Goal: Task Accomplishment & Management: Complete application form

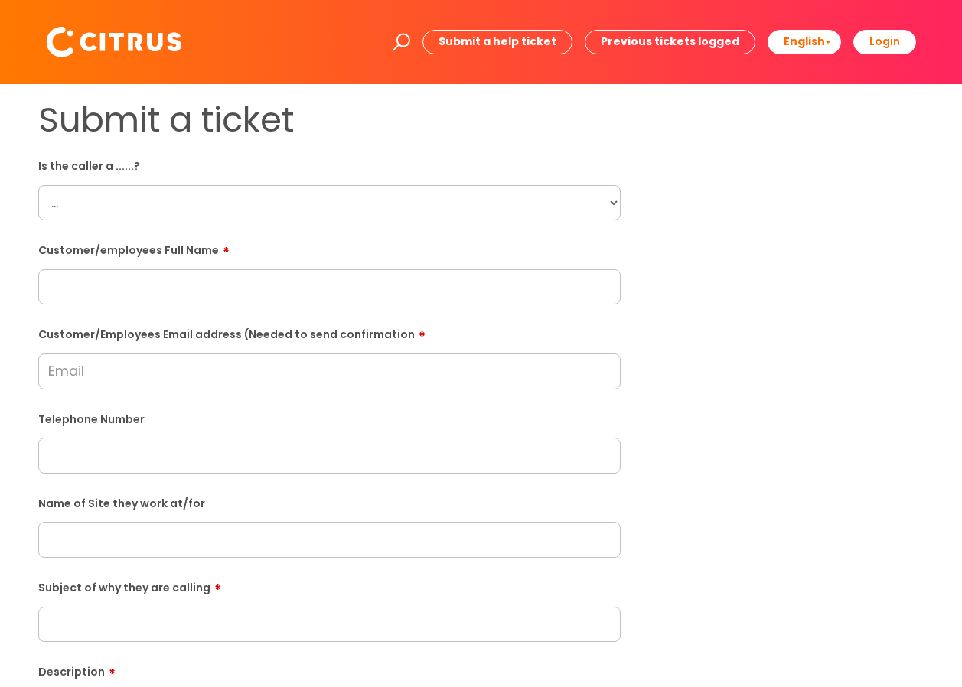
select select "Citrus Customer"
click at [38, 185] on select "... Citrus Customer Citrus Employee [DEMOGRAPHIC_DATA] Supplier" at bounding box center [329, 202] width 582 height 35
click at [191, 286] on input "text" at bounding box center [329, 286] width 582 height 35
paste input "[PERSON_NAME]"
type input "[PERSON_NAME]"
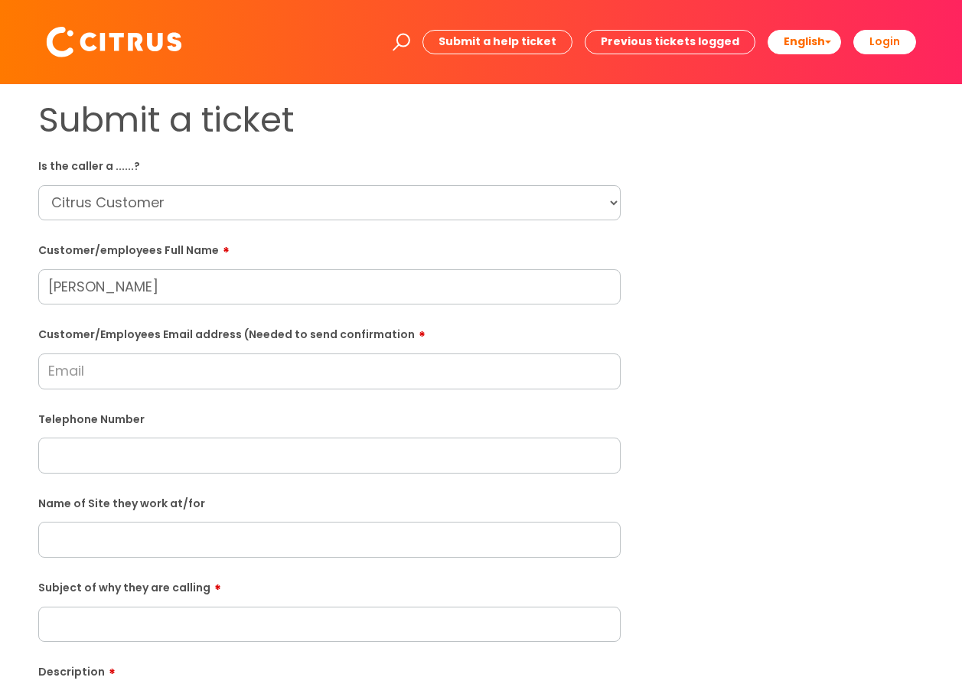
click at [366, 396] on form "Is the caller a ......? ... Citrus Customer Citrus Employee [DEMOGRAPHIC_DATA] …" at bounding box center [329, 554] width 582 height 803
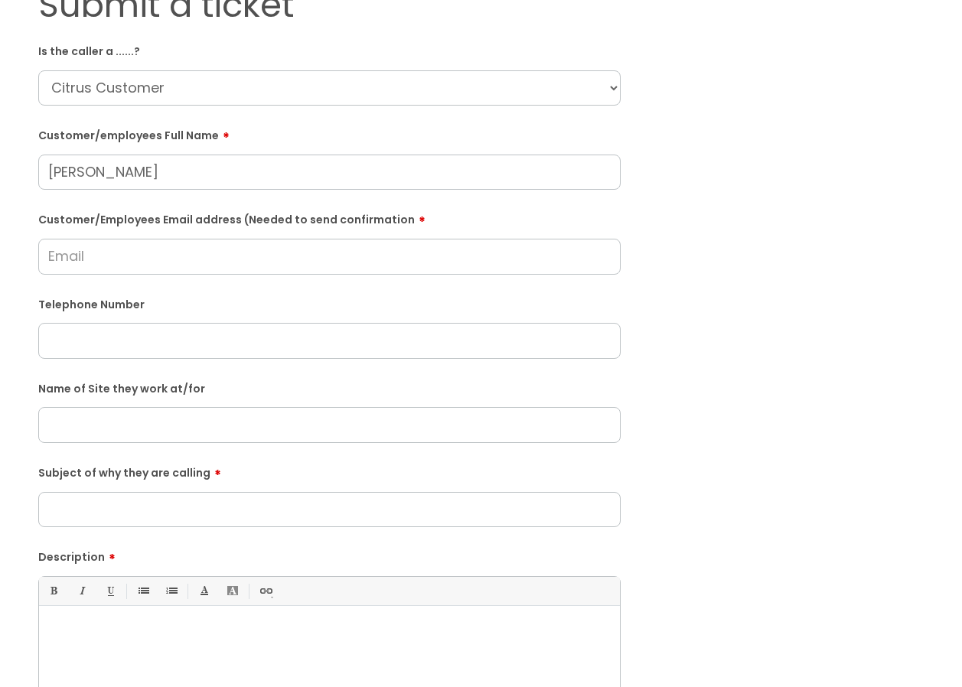
scroll to position [153, 0]
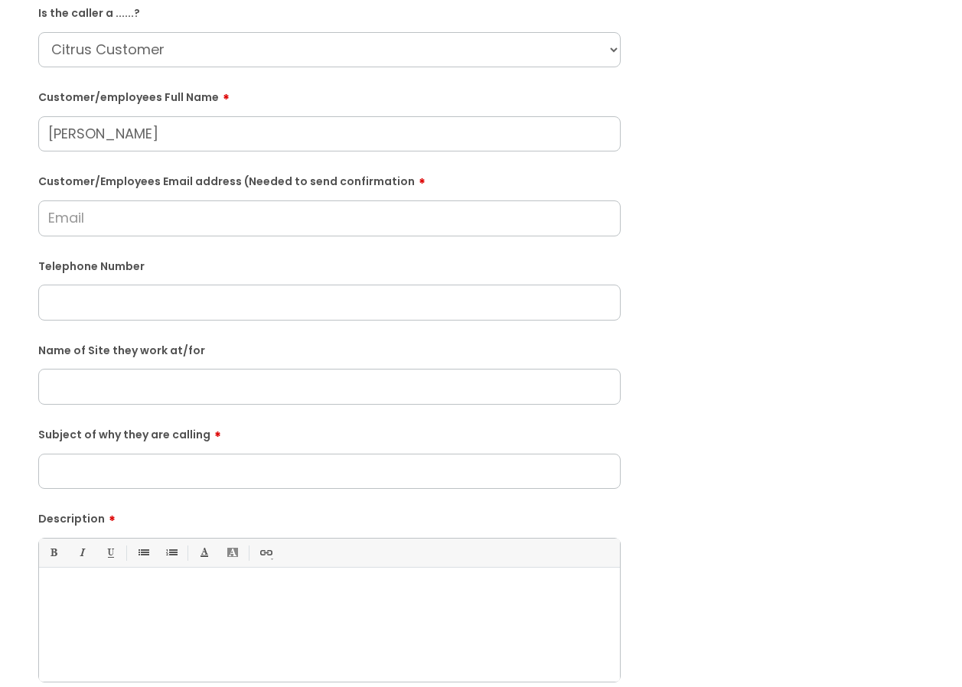
click at [102, 379] on input "text" at bounding box center [329, 386] width 582 height 35
paste input "St [PERSON_NAME] The Baptist Waltham Chase"
type input "St [PERSON_NAME] The Baptist Waltham Chase"
click at [240, 464] on input "Subject of why they are calling" at bounding box center [329, 471] width 582 height 35
drag, startPoint x: 458, startPoint y: 470, endPoint x: 136, endPoint y: 509, distance: 324.5
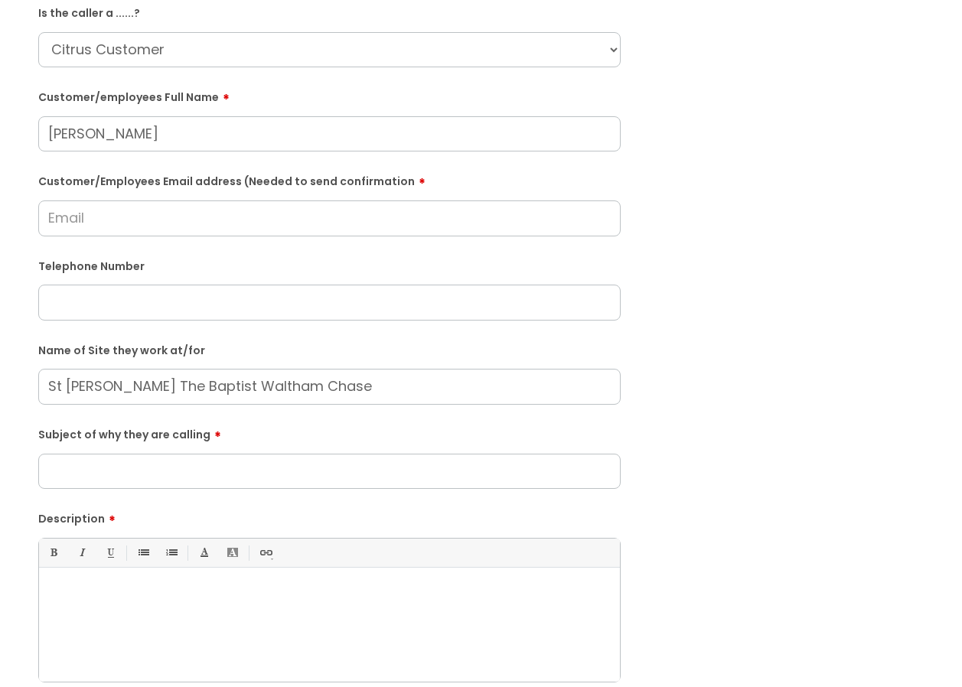
click at [452, 472] on input "Subject of why they are calling" at bounding box center [329, 471] width 582 height 35
click at [82, 478] on input "Subject of why they are calling" at bounding box center [329, 471] width 582 height 35
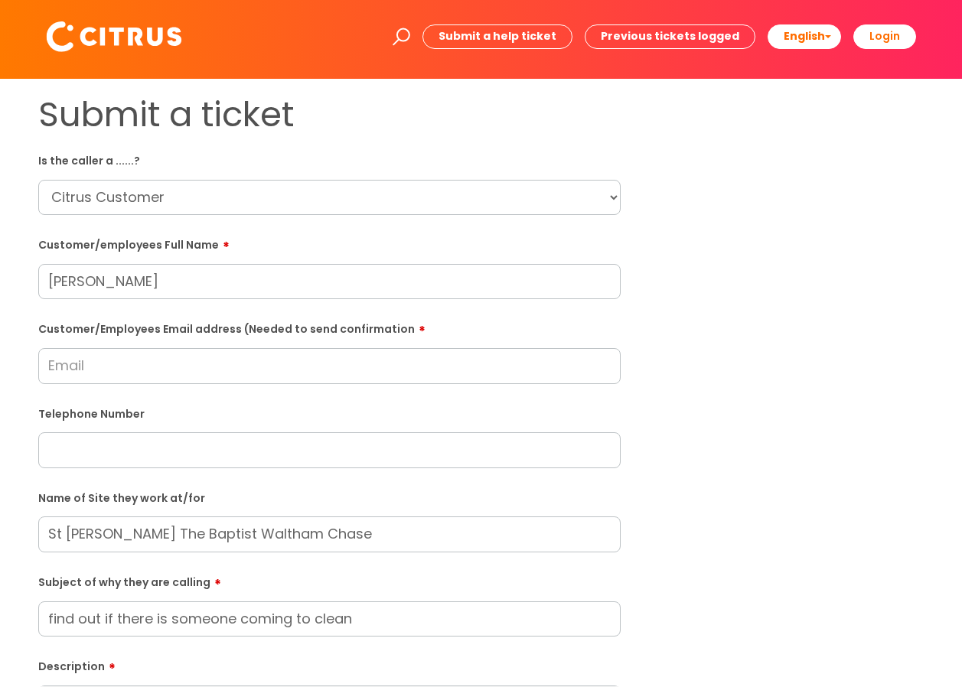
scroll to position [0, 0]
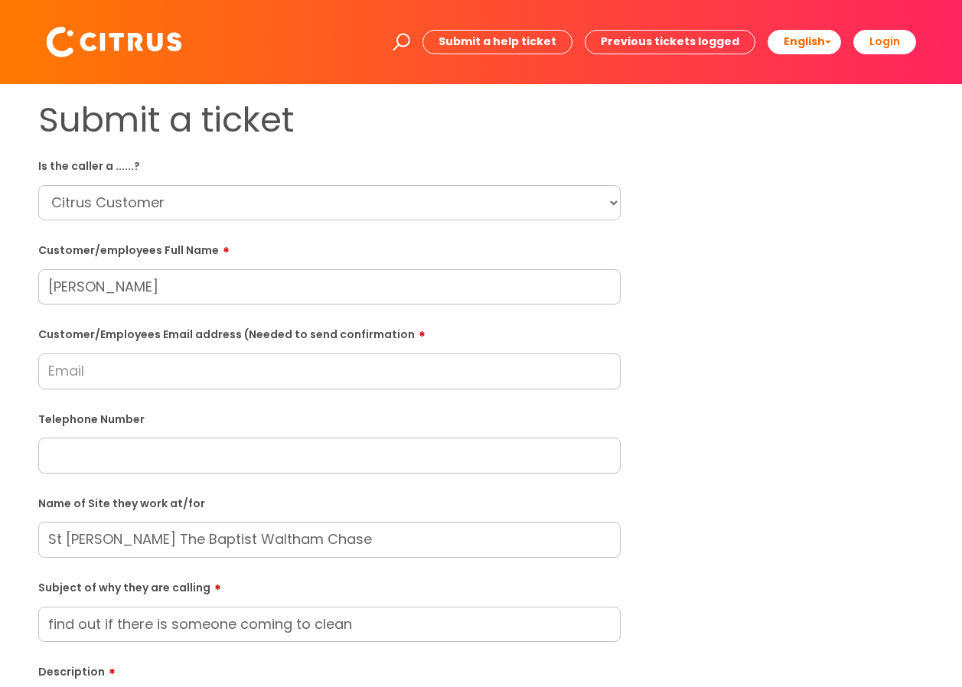
type input "find out if there is someone coming to clean"
click at [161, 369] on input "Customer/Employees Email address (Needed to send confirmation" at bounding box center [329, 370] width 582 height 35
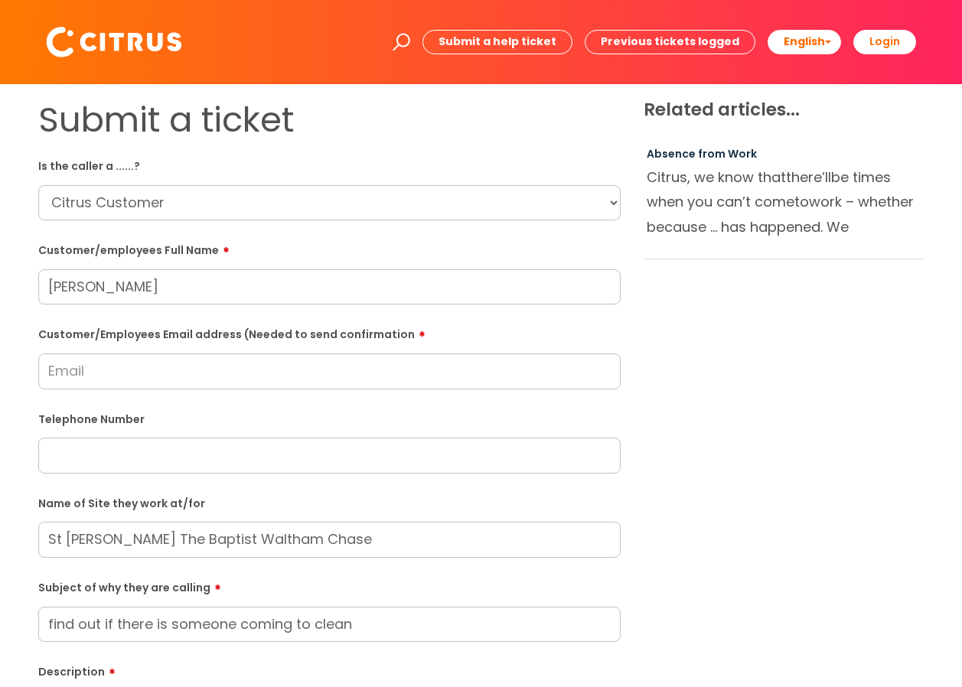
click at [171, 383] on input "Customer/Employees Email address (Needed to send confirmation" at bounding box center [329, 370] width 582 height 35
type input "[PERSON_NAME]"
drag, startPoint x: 67, startPoint y: 372, endPoint x: 101, endPoint y: 383, distance: 36.3
click at [7, 373] on div "Submit a ticket Is the caller a ......? ... Citrus Customer Citrus Employee [DE…" at bounding box center [481, 564] width 962 height 960
click at [121, 369] on input "Customer/Employees Email address (Needed to send confirmation" at bounding box center [329, 370] width 582 height 35
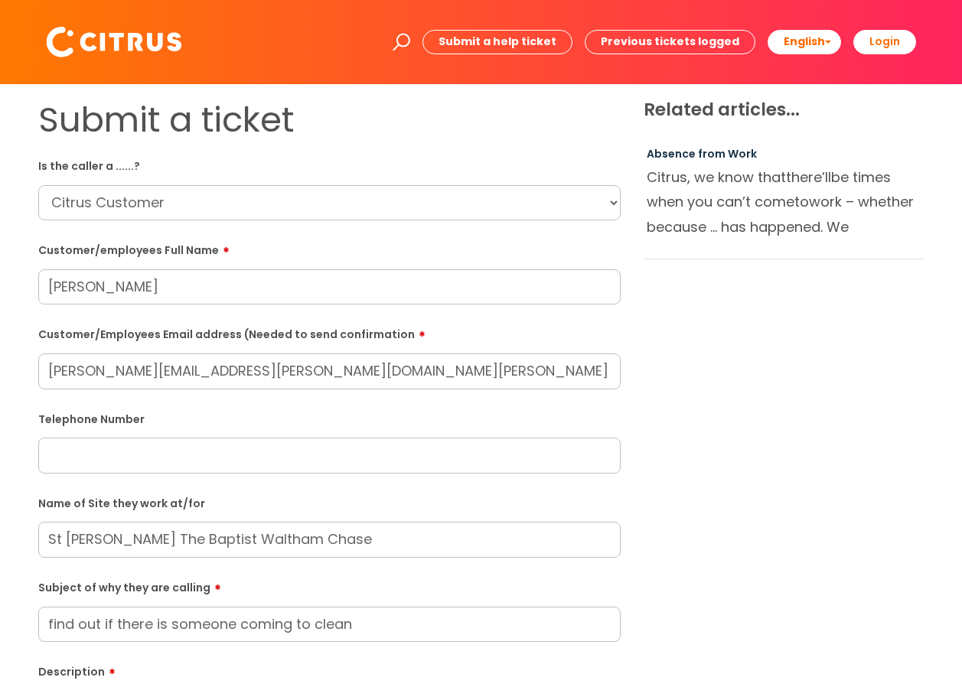
type input "[PERSON_NAME][EMAIL_ADDRESS][PERSON_NAME][DOMAIN_NAME][PERSON_NAME]"
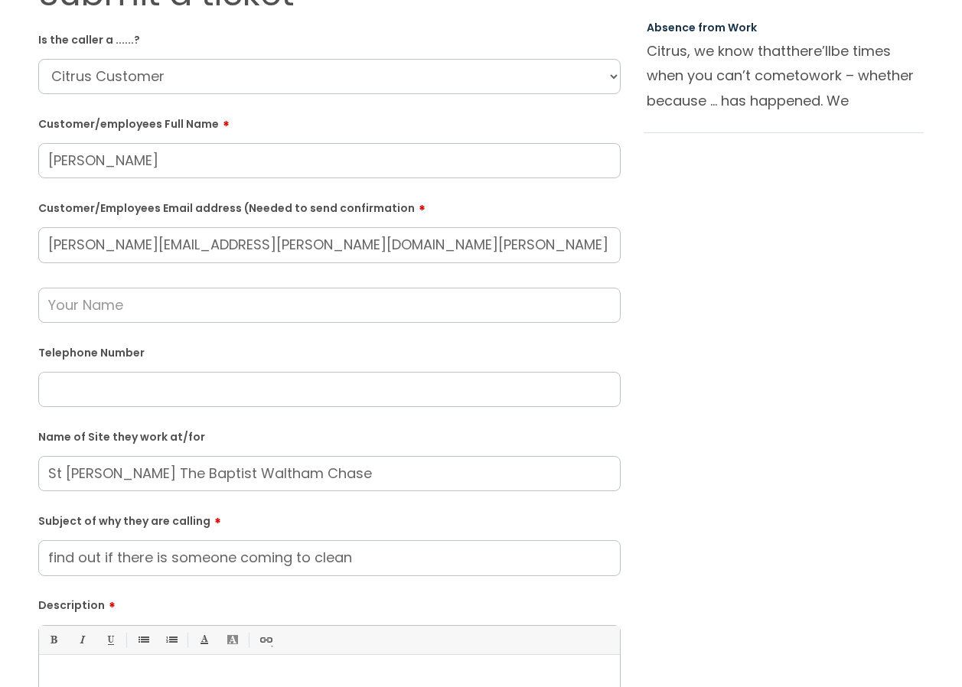
scroll to position [153, 0]
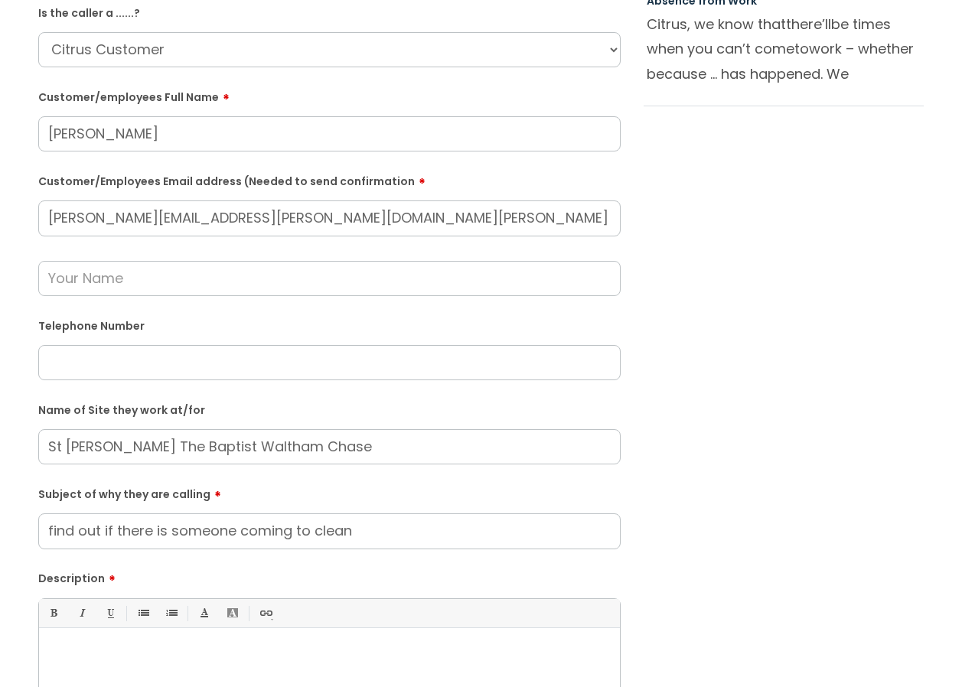
click at [108, 386] on form "Is the caller a ......? ... Citrus Customer Citrus Employee [DEMOGRAPHIC_DATA] …" at bounding box center [329, 431] width 582 height 863
click at [109, 355] on input "text" at bounding box center [329, 362] width 582 height 35
paste input "07958802617"
type input "07958802617"
click at [197, 276] on input "text" at bounding box center [329, 278] width 582 height 35
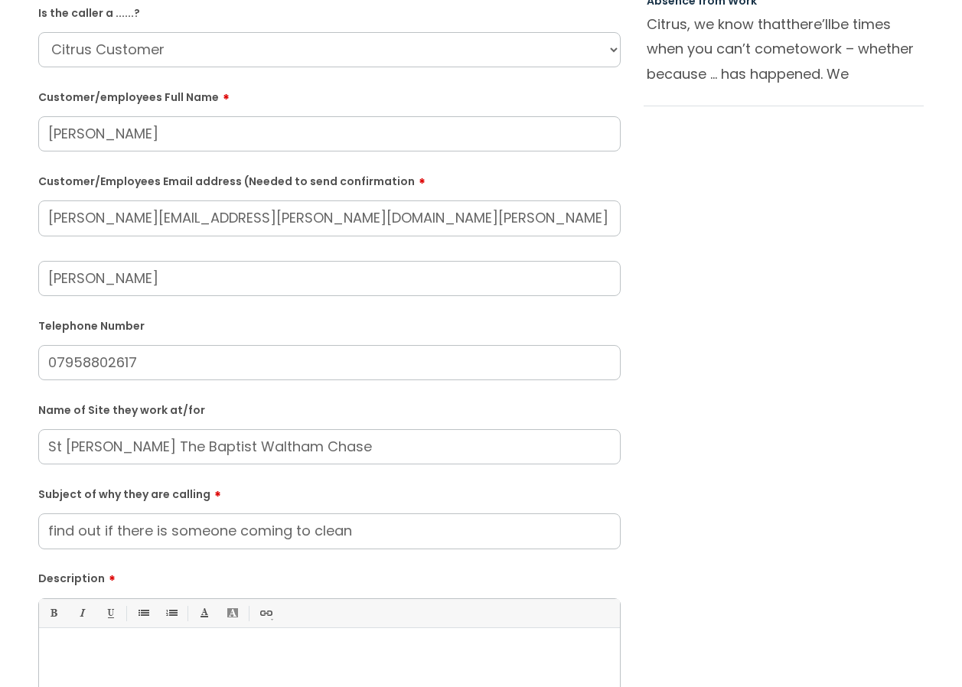
scroll to position [0, 0]
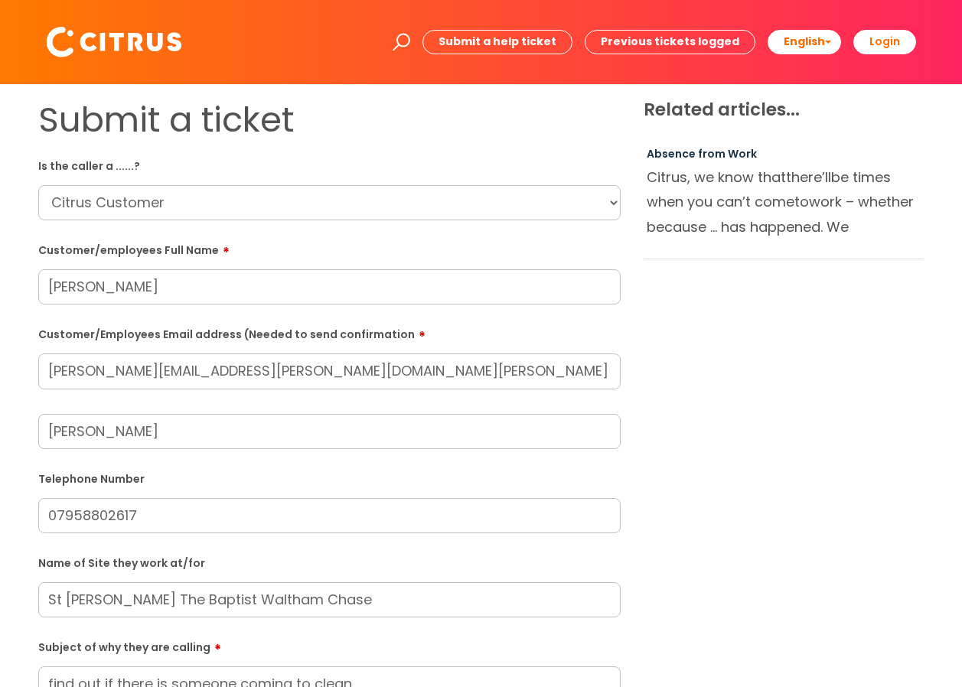
type input "[PERSON_NAME]"
click at [237, 200] on select "... Citrus Customer Citrus Employee [DEMOGRAPHIC_DATA] Supplier" at bounding box center [329, 202] width 582 height 35
click at [38, 185] on select "... Citrus Customer Citrus Employee [DEMOGRAPHIC_DATA] Supplier" at bounding box center [329, 202] width 582 height 35
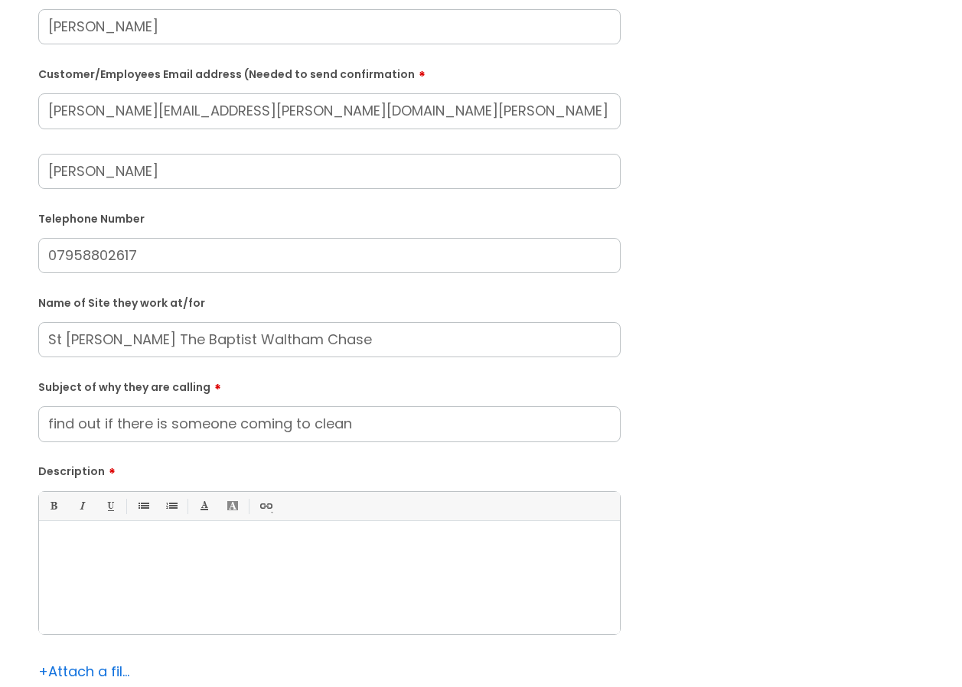
scroll to position [306, 0]
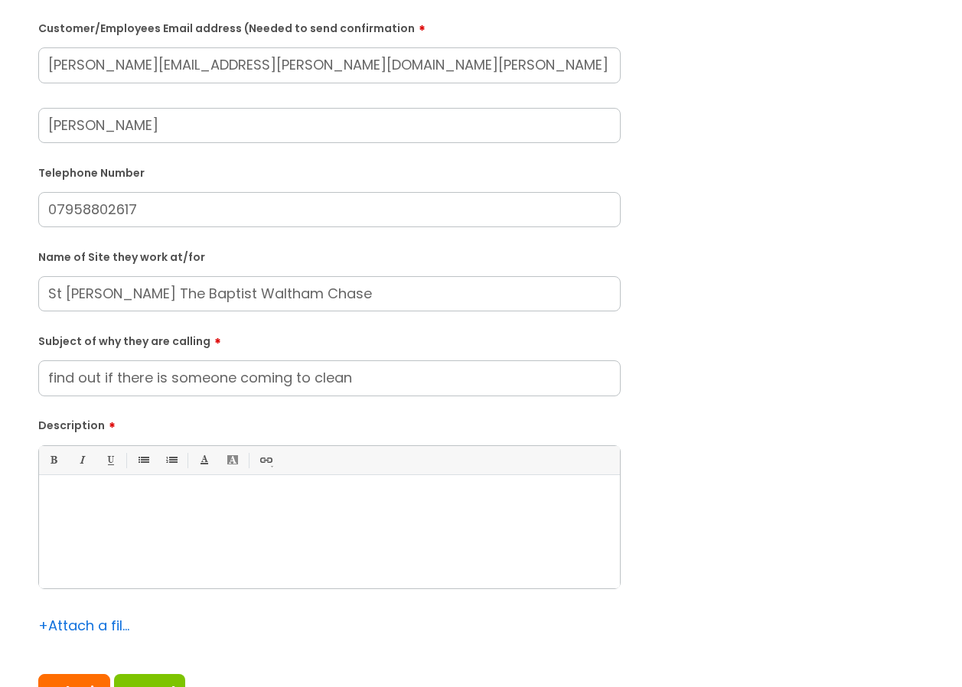
click at [204, 519] on div at bounding box center [329, 536] width 581 height 106
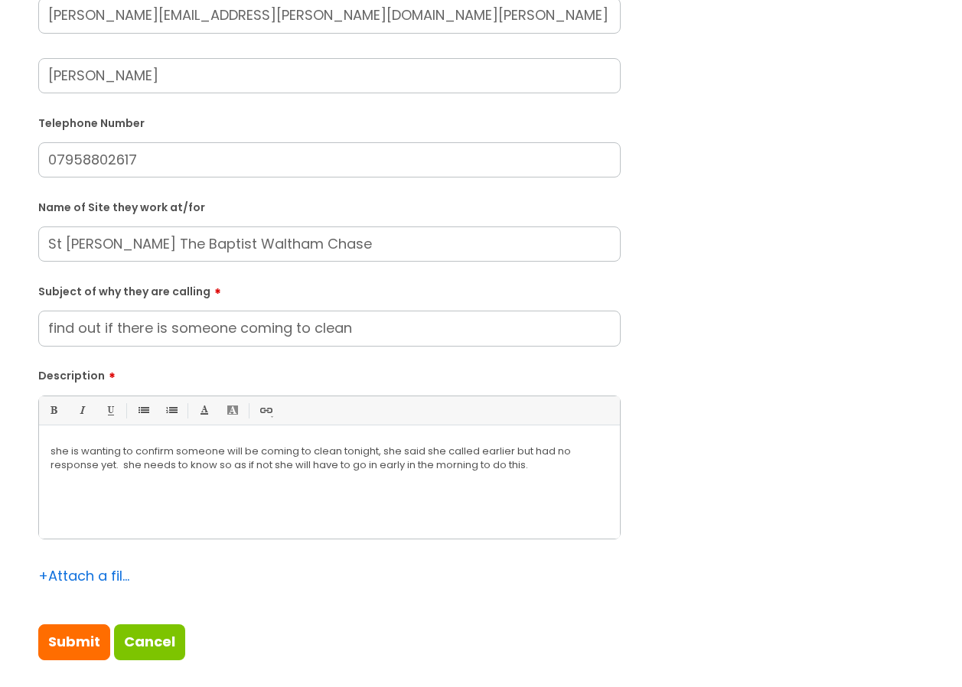
scroll to position [383, 0]
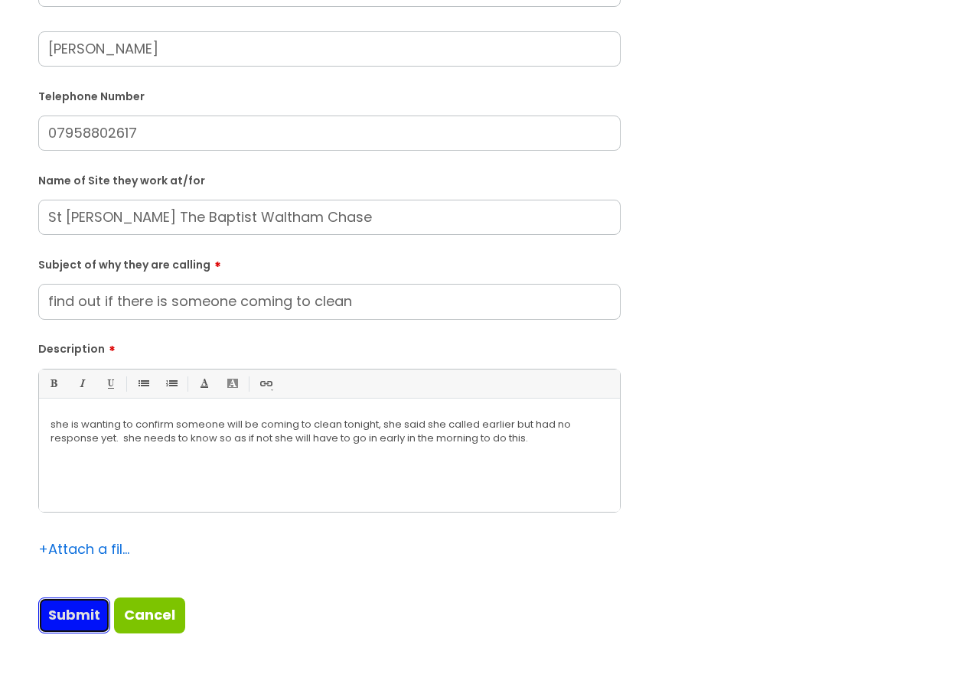
drag, startPoint x: 86, startPoint y: 618, endPoint x: 99, endPoint y: 618, distance: 12.2
click at [86, 618] on input "Submit" at bounding box center [74, 615] width 72 height 35
type input "Please Wait..."
